Goal: Information Seeking & Learning: Learn about a topic

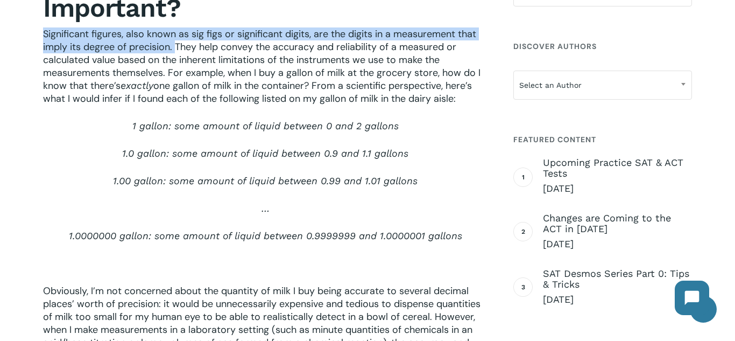
drag, startPoint x: 43, startPoint y: 32, endPoint x: 174, endPoint y: 46, distance: 132.0
click at [174, 46] on span "Significant figures, also known as sig figs or significant digits, are the digi…" at bounding box center [262, 59] width 438 height 65
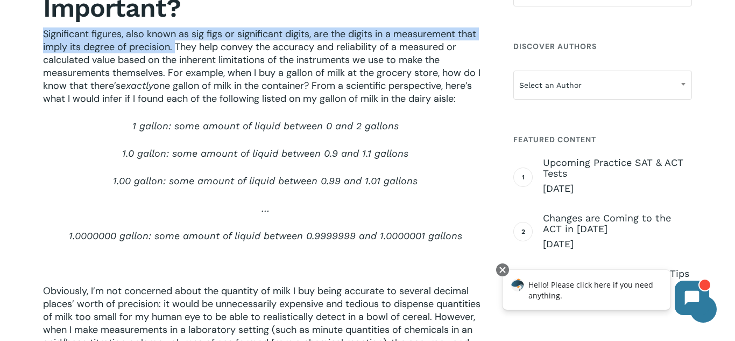
click at [83, 161] on p "1.0 gallon: some amount of liquid between 0.9 and 1.1 gallons" at bounding box center [265, 160] width 445 height 27
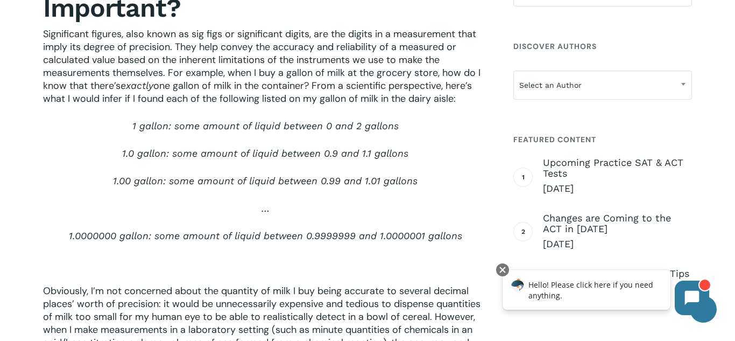
click at [173, 70] on span "Significant figures, also known as sig figs or significant digits, are the digi…" at bounding box center [262, 59] width 438 height 65
click at [224, 76] on span "Significant figures, also known as sig figs or significant digits, are the digi…" at bounding box center [262, 59] width 438 height 65
drag, startPoint x: 224, startPoint y: 75, endPoint x: 477, endPoint y: 102, distance: 254.0
click at [477, 102] on p "Significant figures, also known as sig figs or significant digits, are the digi…" at bounding box center [265, 73] width 445 height 92
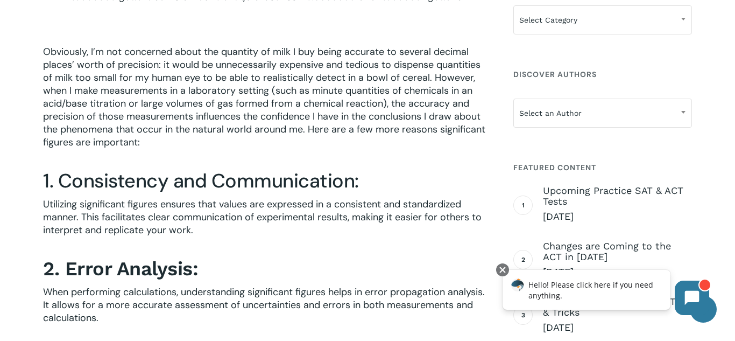
scroll to position [734, 0]
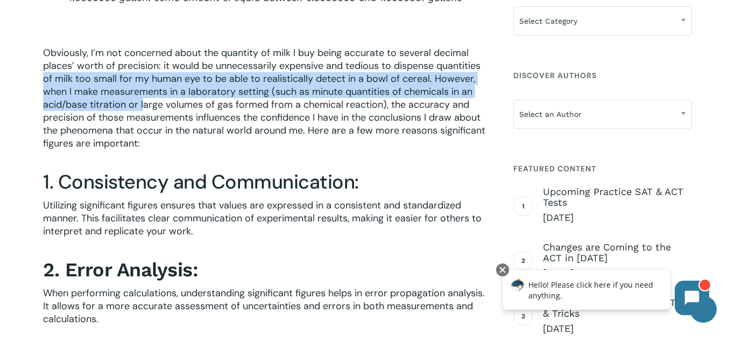
drag, startPoint x: 30, startPoint y: 82, endPoint x: 145, endPoint y: 106, distance: 117.0
click at [145, 106] on span "Obviously, I’m not concerned about the quantity of milk I buy being accurate to…" at bounding box center [264, 97] width 442 height 103
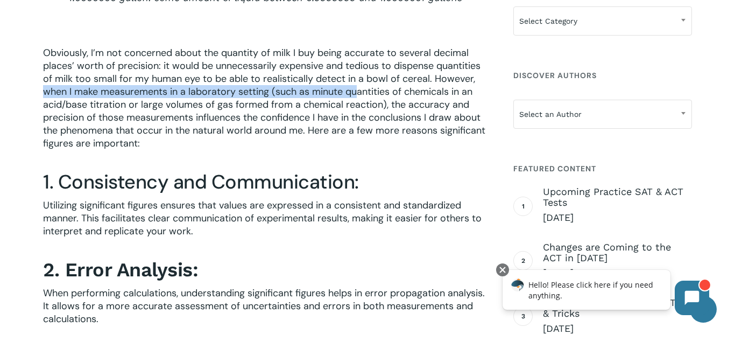
drag, startPoint x: 41, startPoint y: 90, endPoint x: 357, endPoint y: 87, distance: 316.5
click at [357, 87] on span "Obviously, I’m not concerned about the quantity of milk I buy being accurate to…" at bounding box center [264, 97] width 442 height 103
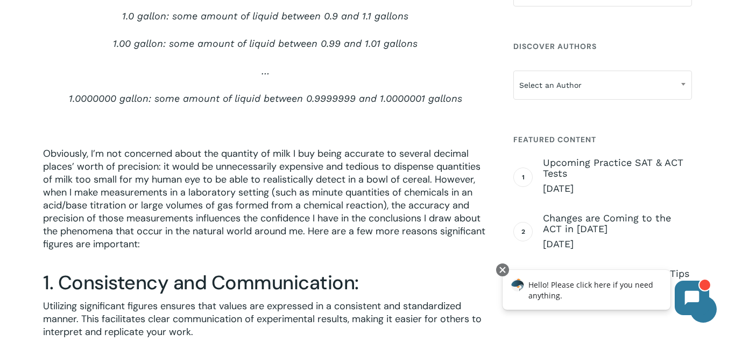
scroll to position [653, 0]
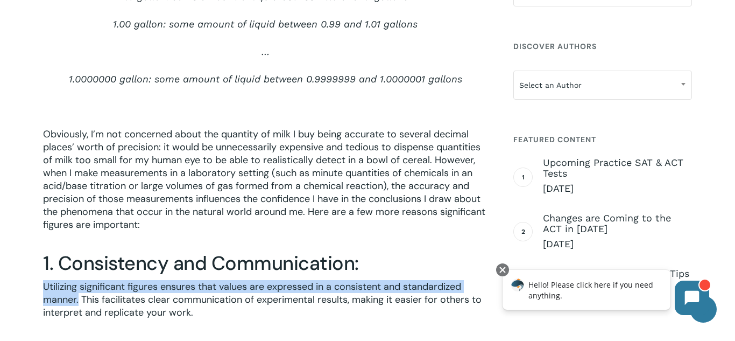
drag, startPoint x: 41, startPoint y: 284, endPoint x: 79, endPoint y: 299, distance: 40.8
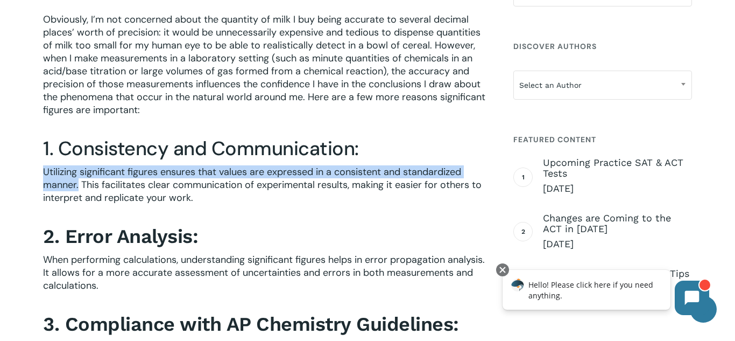
scroll to position [769, 0]
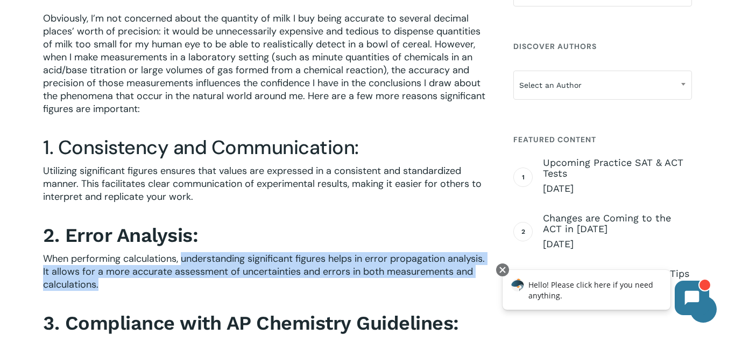
drag, startPoint x: 184, startPoint y: 255, endPoint x: 416, endPoint y: 293, distance: 235.7
click at [416, 293] on p "When performing calculations, understanding significant figures helps in error …" at bounding box center [265, 278] width 445 height 53
